Goal: Information Seeking & Learning: Understand process/instructions

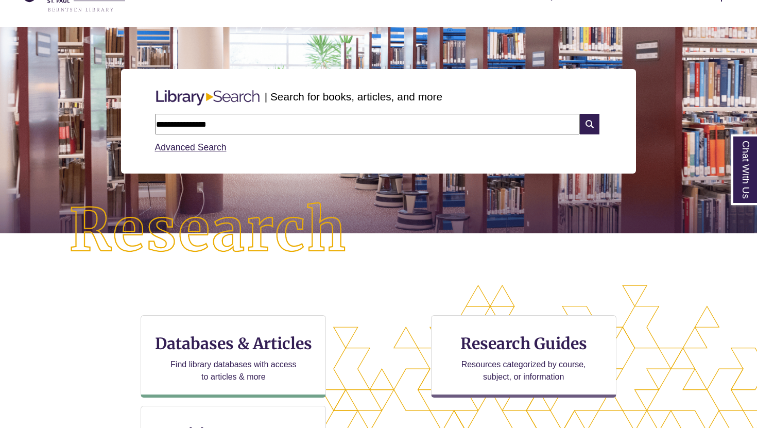
type input "**********"
click at [588, 125] on icon at bounding box center [590, 124] width 20 height 21
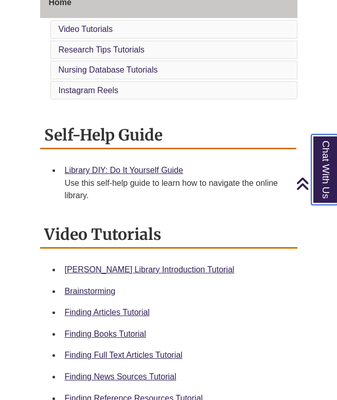
scroll to position [290, 0]
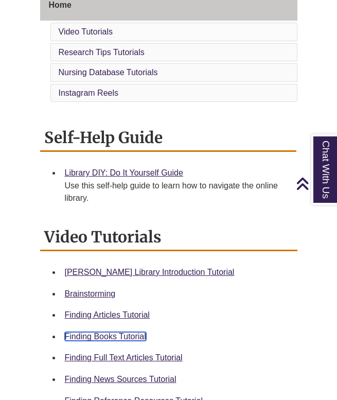
click at [93, 332] on link "Finding Books Tutorial" at bounding box center [105, 336] width 81 height 9
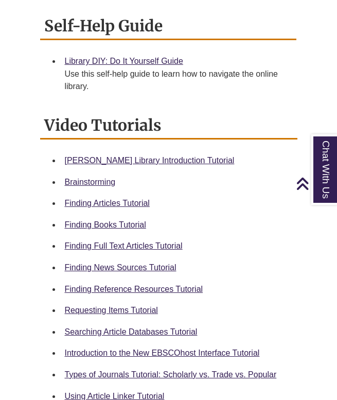
scroll to position [412, 0]
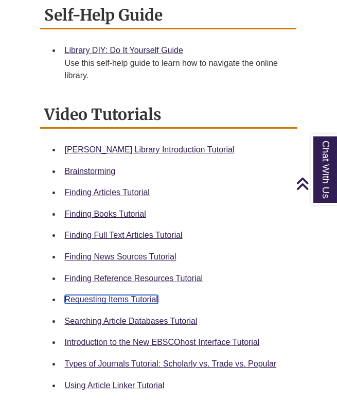
click at [107, 295] on link "Requesting Items Tutorial" at bounding box center [111, 299] width 93 height 9
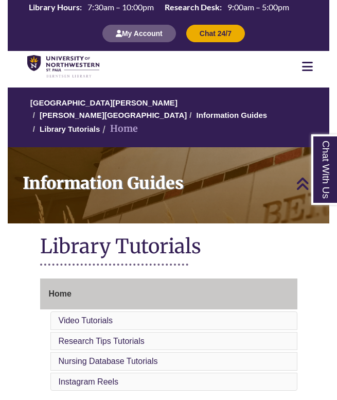
scroll to position [290, 0]
